Goal: Transaction & Acquisition: Purchase product/service

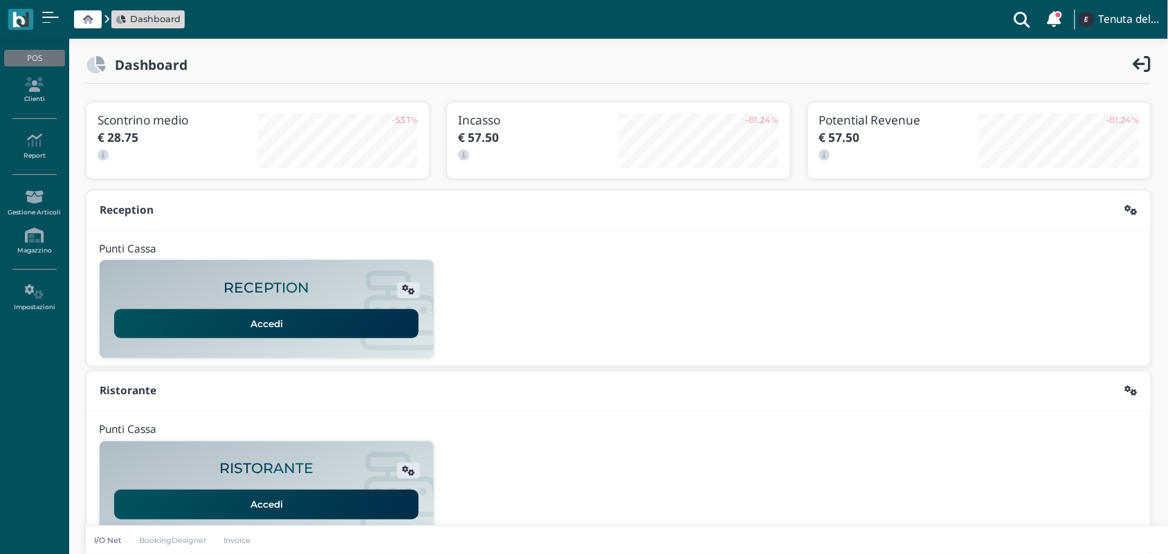
click at [280, 331] on link "Accedi" at bounding box center [266, 323] width 305 height 29
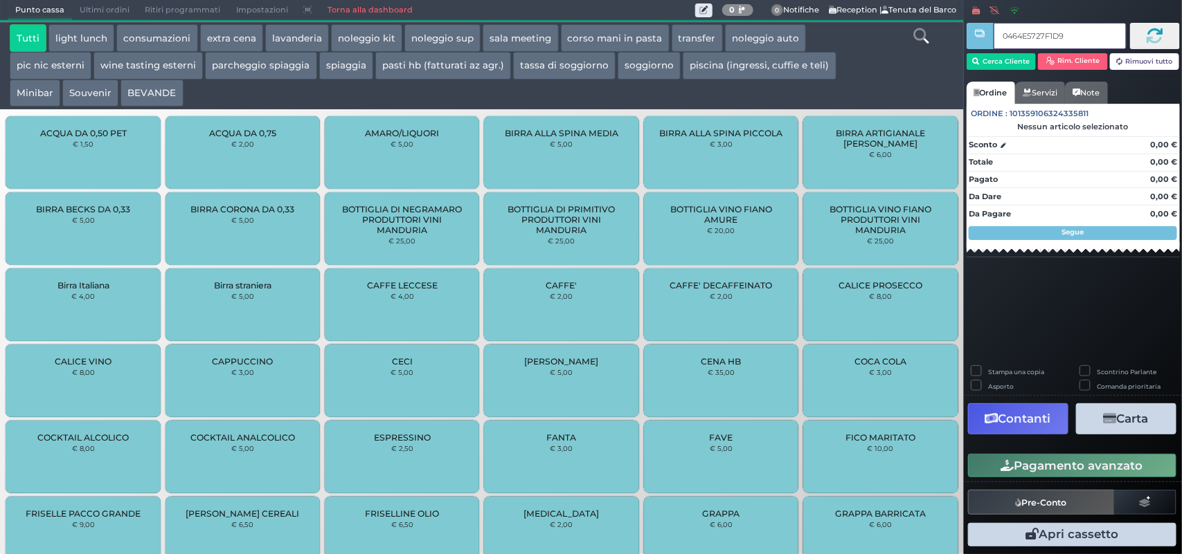
type input "0464E5727F1D91"
click at [921, 28] on link at bounding box center [921, 34] width 15 height 20
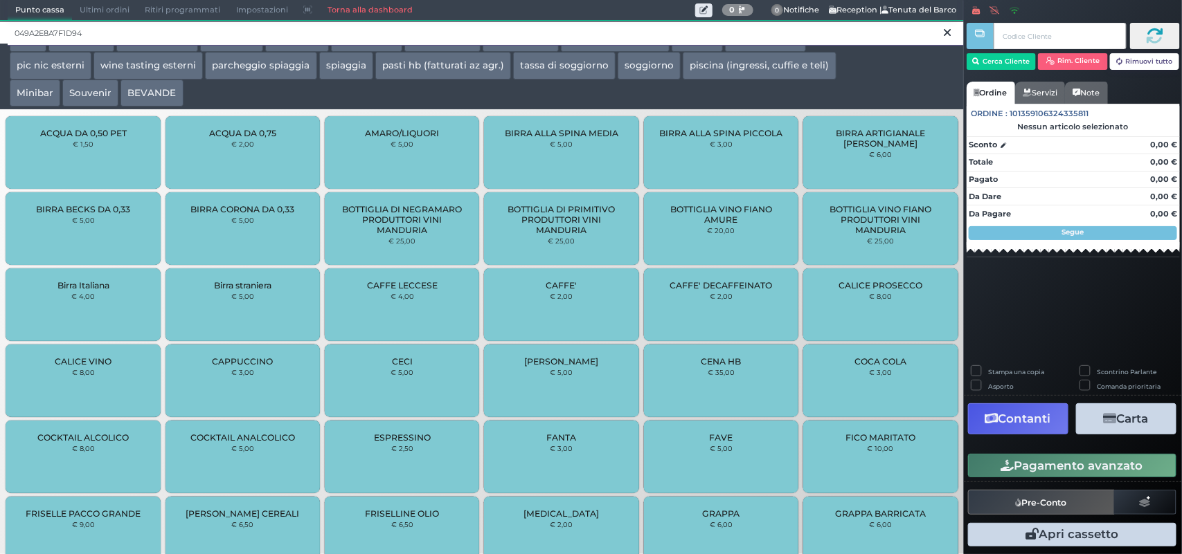
type input "049A2E8A7F1D94"
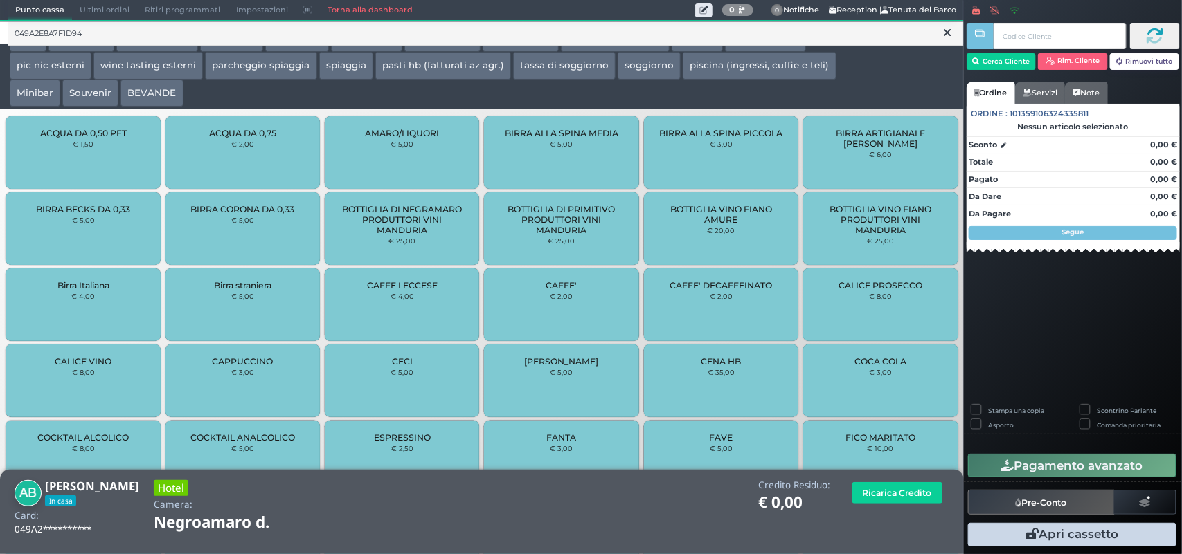
click at [510, 211] on span "BOTTIGLIA DI PRIMITIVO PRODUTTORI VINI MANDURIA" at bounding box center [562, 219] width 132 height 31
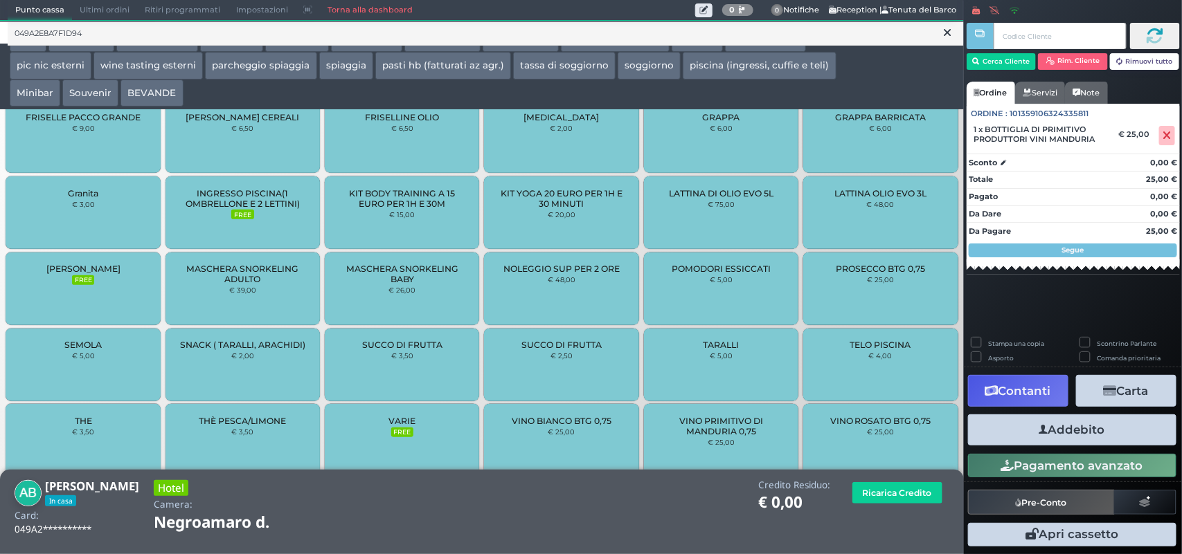
scroll to position [617, 0]
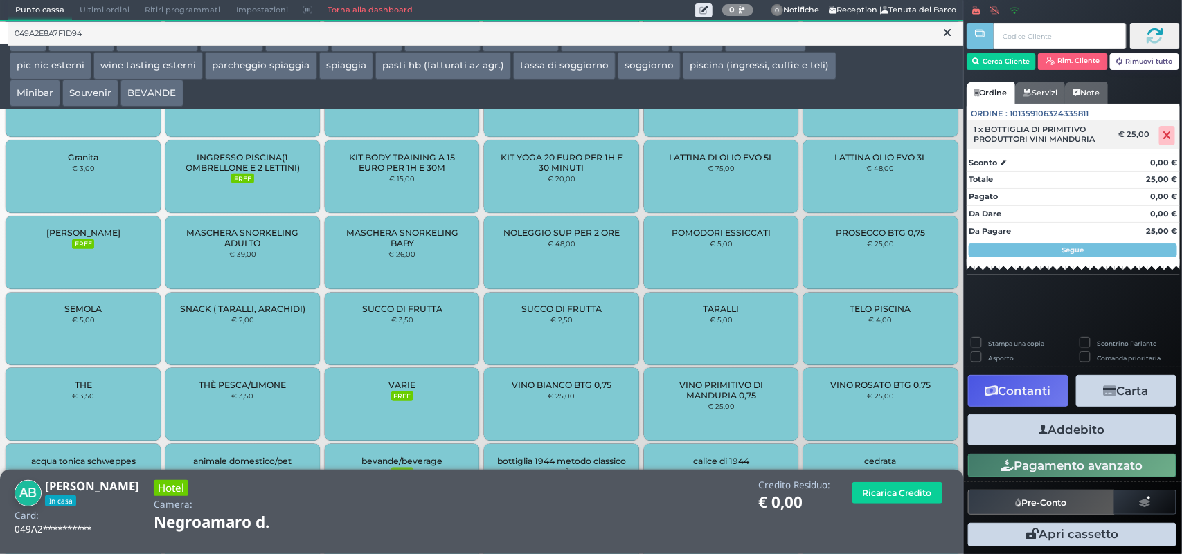
click at [1170, 136] on icon at bounding box center [1167, 136] width 8 height 1
